Goal: Transaction & Acquisition: Download file/media

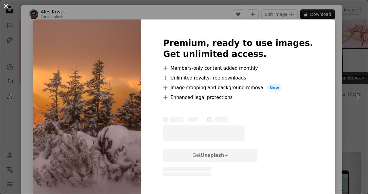
scroll to position [501, 0]
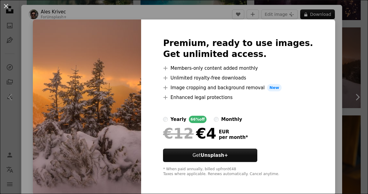
click at [343, 59] on div "An X shape Premium, ready to use images. Get unlimited access. A plus sign Memb…" at bounding box center [184, 97] width 368 height 194
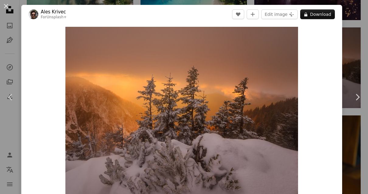
click at [8, 2] on button "An X shape" at bounding box center [5, 5] width 7 height 7
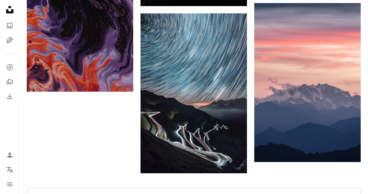
scroll to position [1056, 0]
click at [351, 150] on link "Arrow pointing down" at bounding box center [349, 151] width 12 height 10
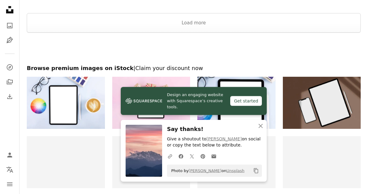
scroll to position [1247, 0]
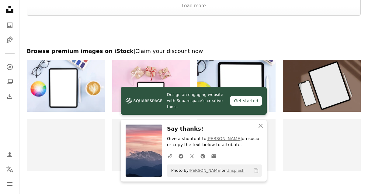
click at [261, 130] on icon "An X shape" at bounding box center [260, 125] width 7 height 7
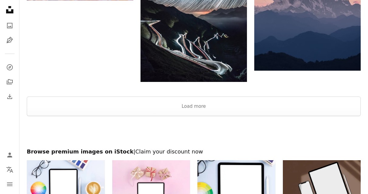
scroll to position [1147, 0]
click at [198, 108] on button "Load more" at bounding box center [194, 105] width 334 height 19
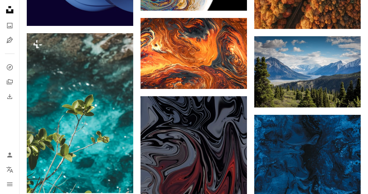
scroll to position [2017, 0]
click at [328, 74] on img at bounding box center [307, 71] width 107 height 71
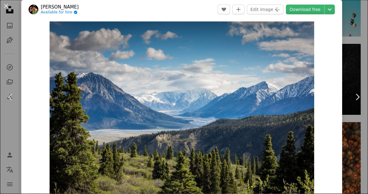
scroll to position [8, 0]
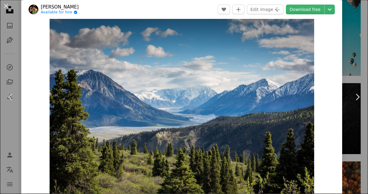
click at [9, 10] on button "An X shape" at bounding box center [5, 5] width 7 height 7
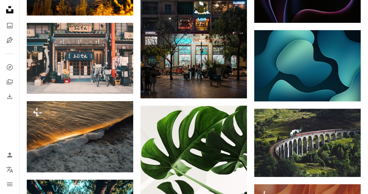
scroll to position [7021, 0]
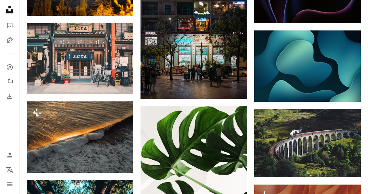
click at [343, 60] on img at bounding box center [307, 65] width 107 height 71
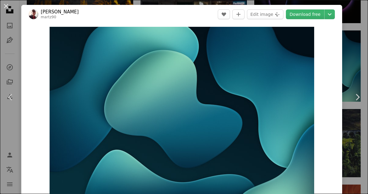
click at [320, 16] on link "Download free" at bounding box center [305, 14] width 38 height 10
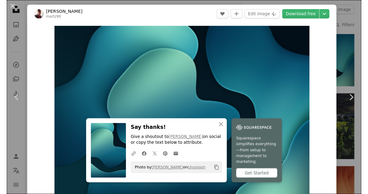
scroll to position [7040, 0]
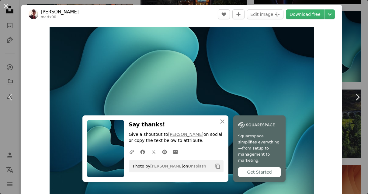
click at [9, 9] on button "An X shape" at bounding box center [5, 5] width 7 height 7
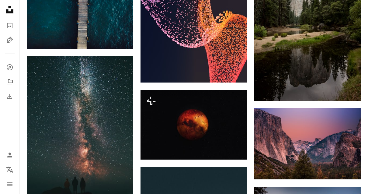
scroll to position [7533, 0]
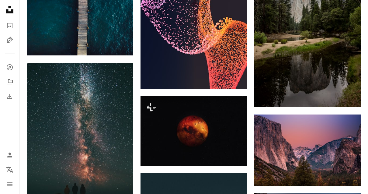
click at [325, 133] on img at bounding box center [307, 149] width 107 height 71
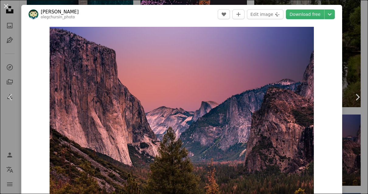
click at [312, 13] on link "Download free" at bounding box center [305, 14] width 38 height 10
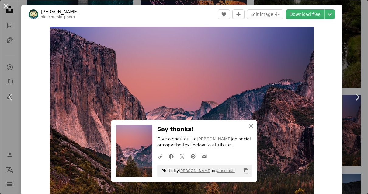
scroll to position [7552, 0]
click at [357, 22] on div "An X shape Chevron left Chevron right [PERSON_NAME] olegchursin_photo A heart A…" at bounding box center [184, 97] width 368 height 194
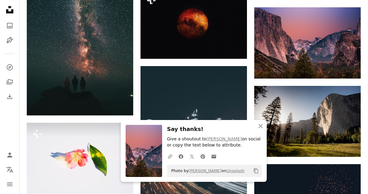
click at [261, 130] on icon "An X shape" at bounding box center [260, 125] width 7 height 7
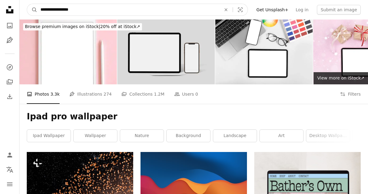
click at [214, 10] on input "**********" at bounding box center [128, 10] width 182 height 12
type input "**********"
click at [32, 10] on button "A magnifying glass" at bounding box center [32, 10] width 10 height 12
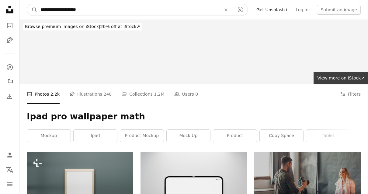
click at [40, 6] on input "**********" at bounding box center [128, 10] width 182 height 12
type input "**********"
click at [32, 10] on button "A magnifying glass" at bounding box center [32, 10] width 10 height 12
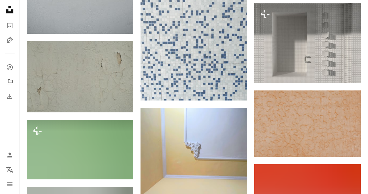
scroll to position [3413, 0]
